Goal: Task Accomplishment & Management: Use online tool/utility

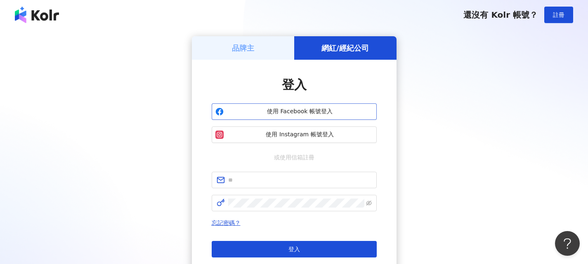
click at [299, 111] on span "使用 Facebook 帳號登入" at bounding box center [300, 112] width 146 height 8
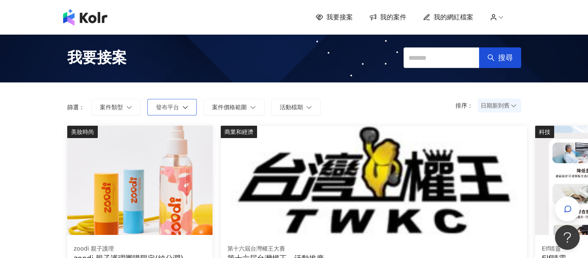
click at [183, 105] on icon "button" at bounding box center [185, 107] width 6 height 6
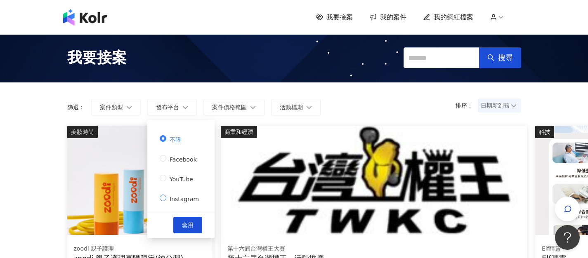
click at [182, 201] on span "Instagram" at bounding box center [184, 199] width 36 height 7
click at [185, 218] on button "套用" at bounding box center [187, 225] width 29 height 17
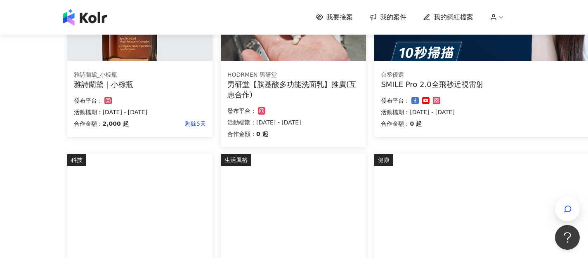
scroll to position [578, 0]
